Goal: Task Accomplishment & Management: Use online tool/utility

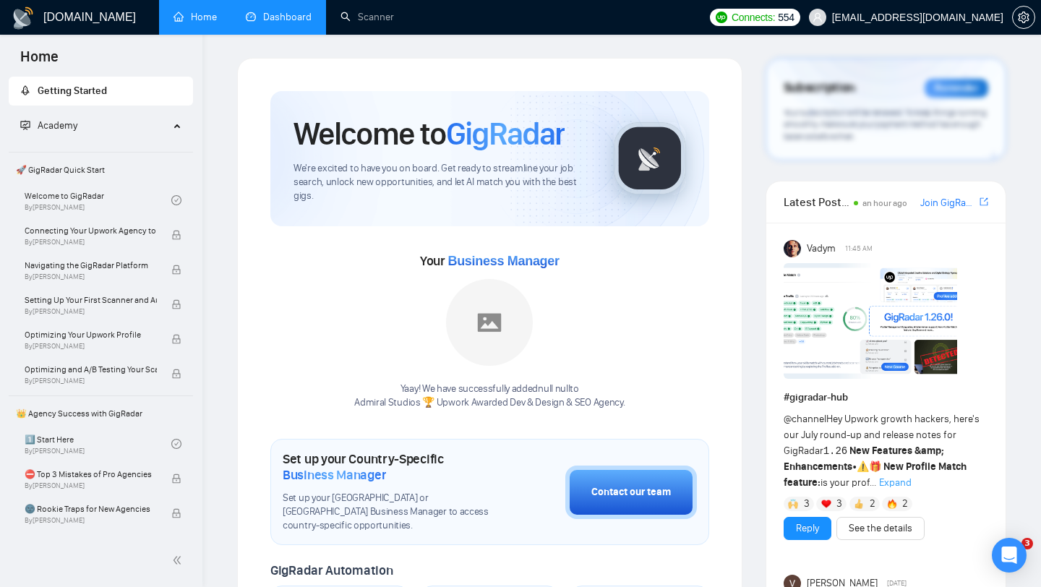
click at [295, 13] on link "Dashboard" at bounding box center [279, 17] width 66 height 12
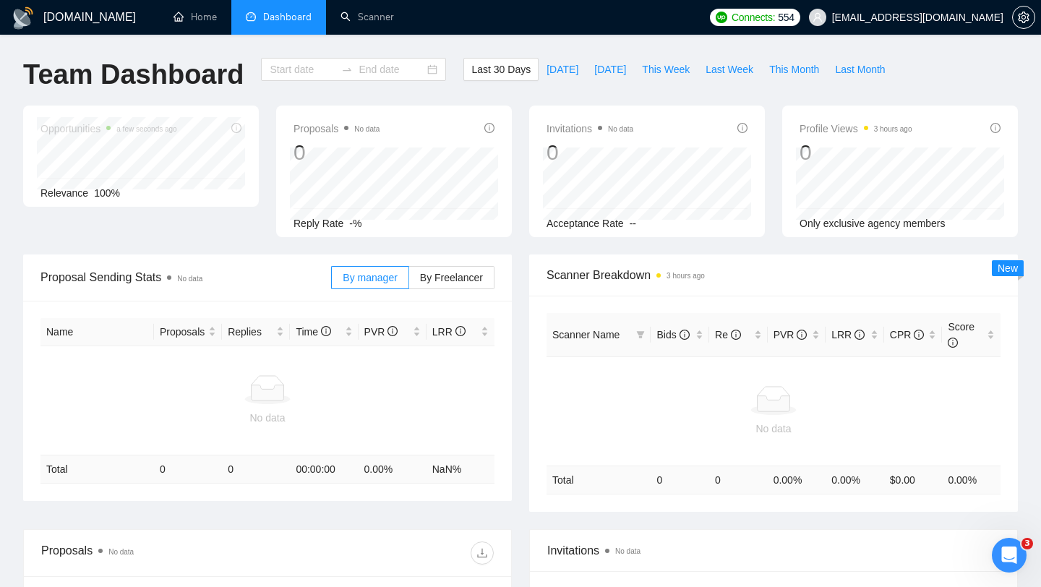
type input "[DATE]"
type input "2025-08-14"
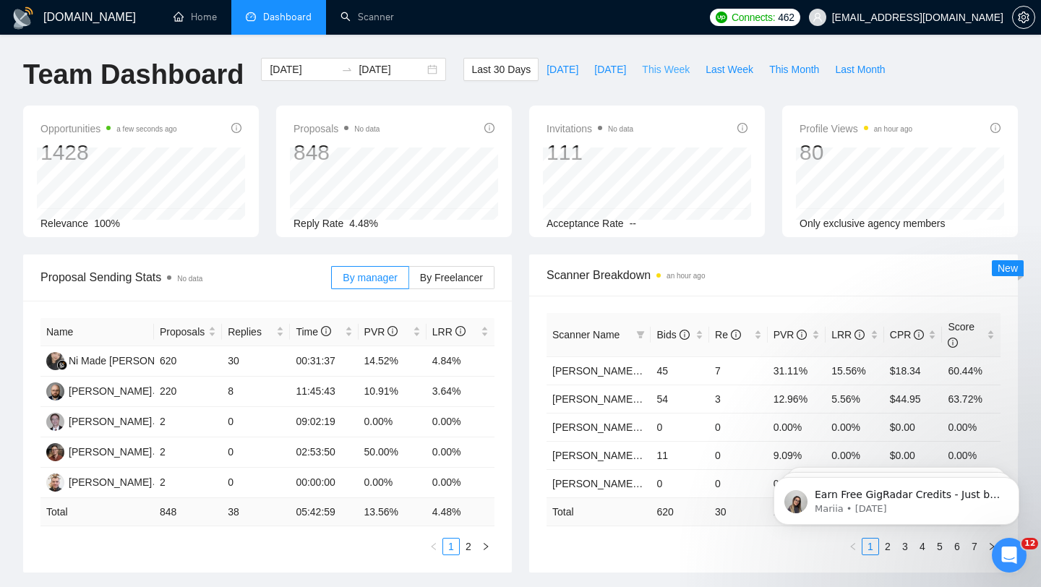
click at [677, 69] on span "This Week" at bounding box center [666, 69] width 48 height 16
type input "2025-08-11"
type input "2025-08-17"
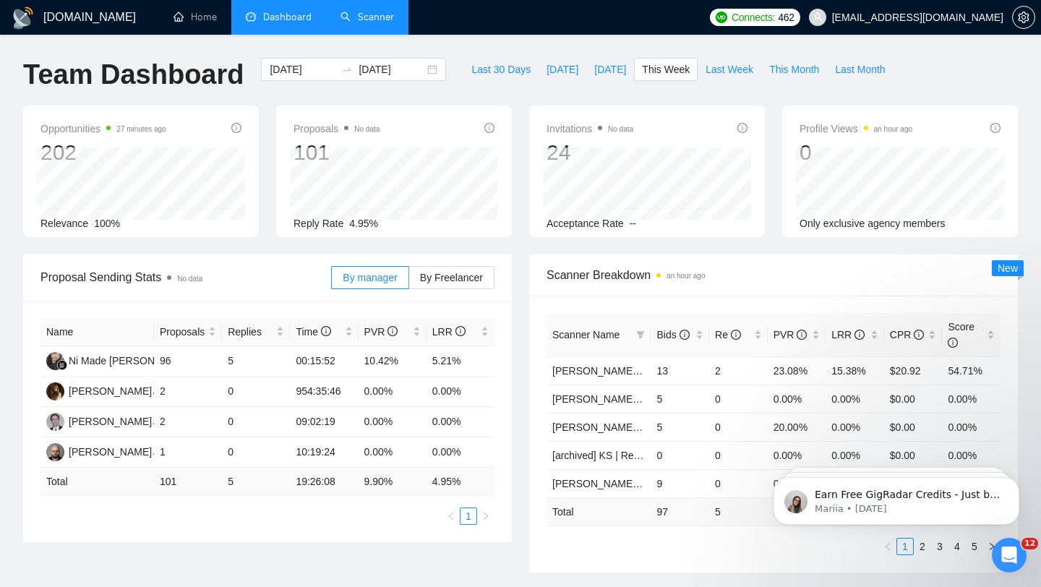
click at [375, 20] on link "Scanner" at bounding box center [367, 17] width 53 height 12
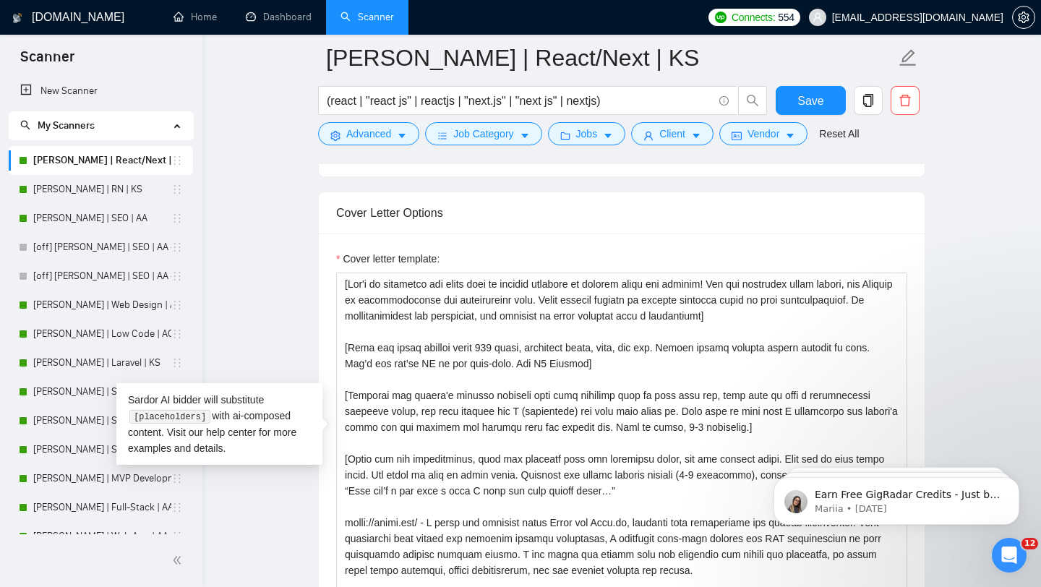
scroll to position [1536, 0]
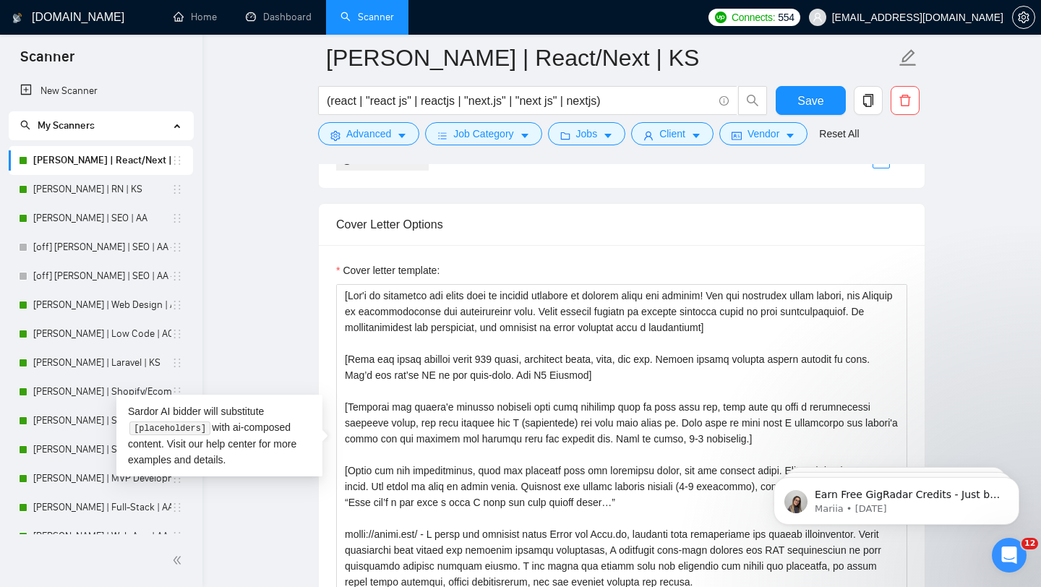
drag, startPoint x: 703, startPoint y: 321, endPoint x: 713, endPoint y: 17, distance: 303.8
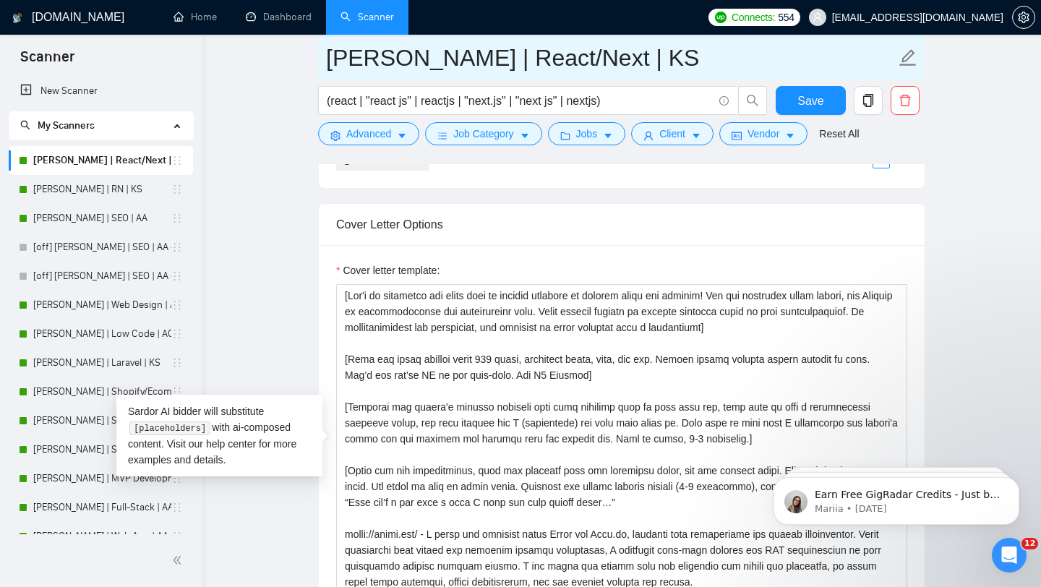
click at [493, 66] on input "[PERSON_NAME] | React/Next | KS" at bounding box center [611, 58] width 570 height 36
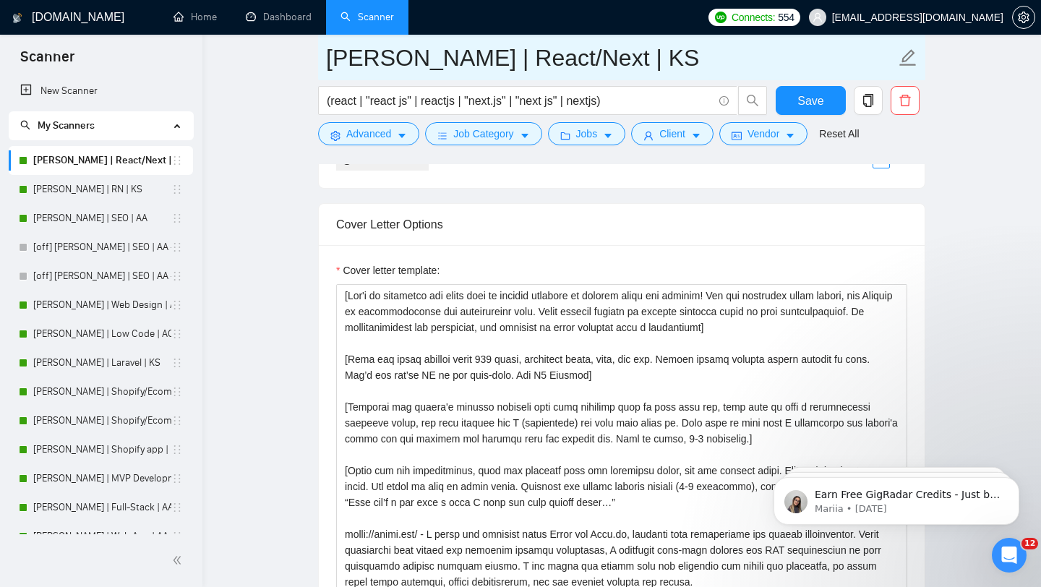
click at [598, 53] on input "[PERSON_NAME] | React/Next | KS" at bounding box center [611, 58] width 570 height 36
